Goal: Entertainment & Leisure: Consume media (video, audio)

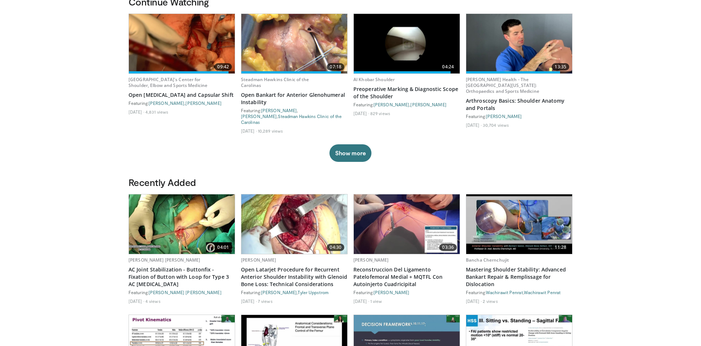
scroll to position [261, 0]
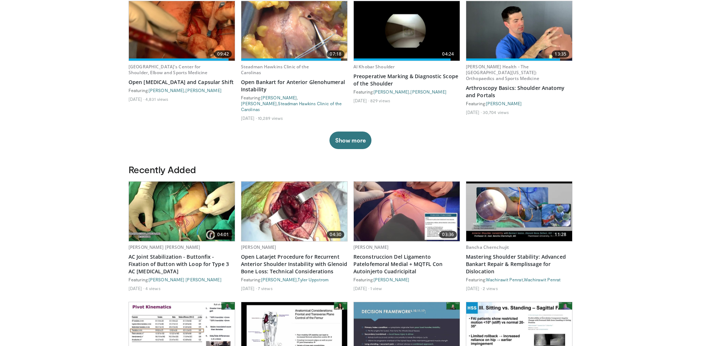
click at [520, 197] on img at bounding box center [519, 211] width 106 height 60
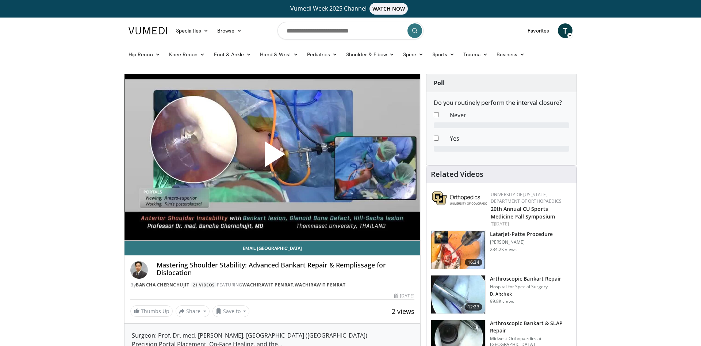
click at [272, 157] on span "Video Player" at bounding box center [272, 157] width 0 height 0
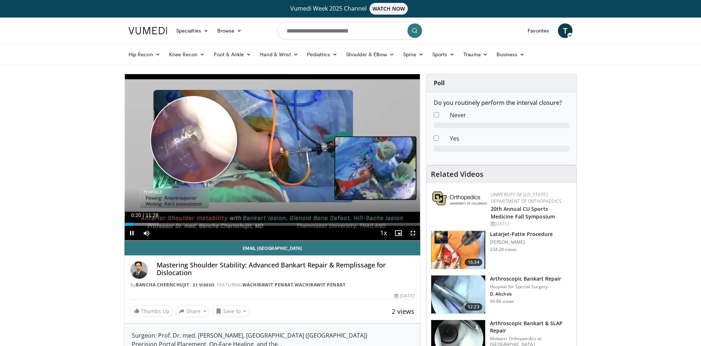
click at [411, 232] on span "Video Player" at bounding box center [413, 233] width 15 height 15
click at [130, 234] on span "Video Player" at bounding box center [131, 233] width 15 height 15
